Goal: Task Accomplishment & Management: Complete application form

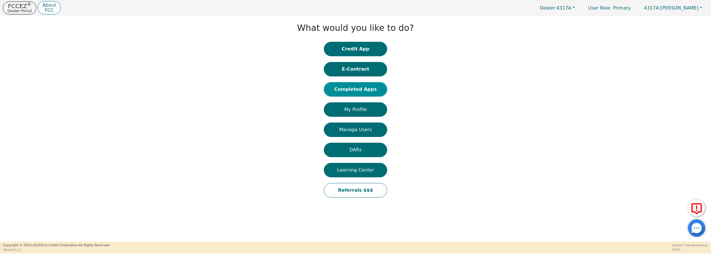
click at [356, 91] on button "Completed Apps" at bounding box center [355, 89] width 63 height 14
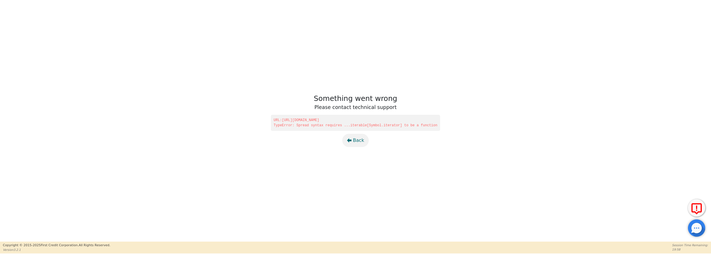
click at [357, 140] on span "Back" at bounding box center [358, 140] width 11 height 7
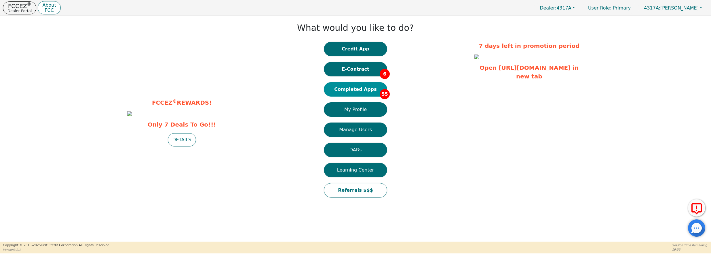
click at [357, 91] on button "Completed Apps 55" at bounding box center [355, 89] width 63 height 14
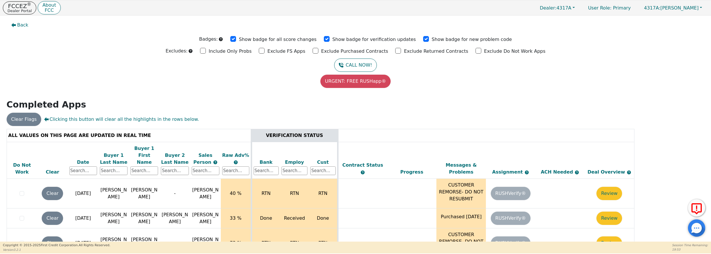
click at [83, 159] on div "Date" at bounding box center [83, 162] width 28 height 7
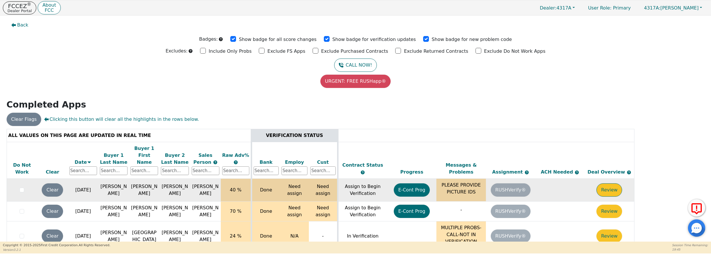
click at [611, 183] on button "Review" at bounding box center [609, 189] width 26 height 13
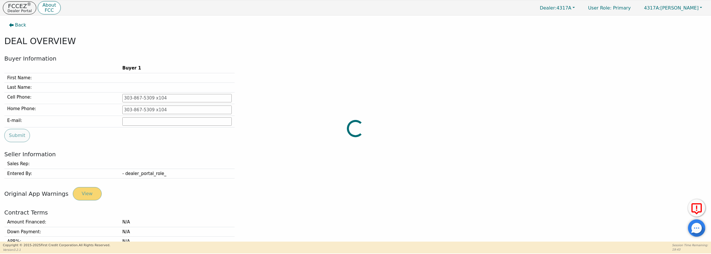
type input "[PHONE_NUMBER]"
type input "[EMAIL_ADDRESS][DOMAIN_NAME]"
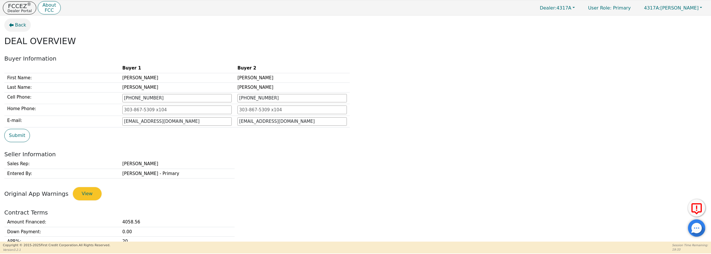
click at [21, 24] on span "Back" at bounding box center [20, 25] width 11 height 7
